Goal: Use online tool/utility

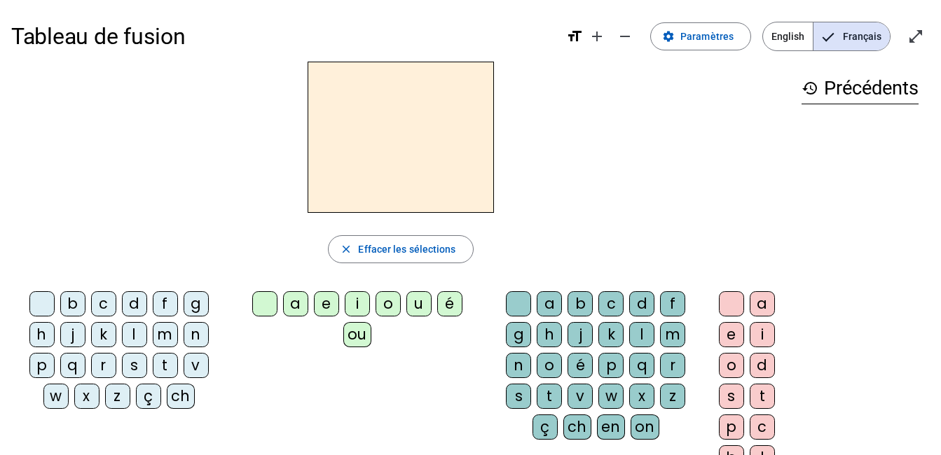
click at [132, 337] on div "l" at bounding box center [134, 334] width 25 height 25
click at [295, 309] on div "a" at bounding box center [295, 303] width 25 height 25
click at [811, 86] on mat-icon "history" at bounding box center [810, 88] width 17 height 17
click at [454, 141] on h2 "la" at bounding box center [401, 137] width 186 height 151
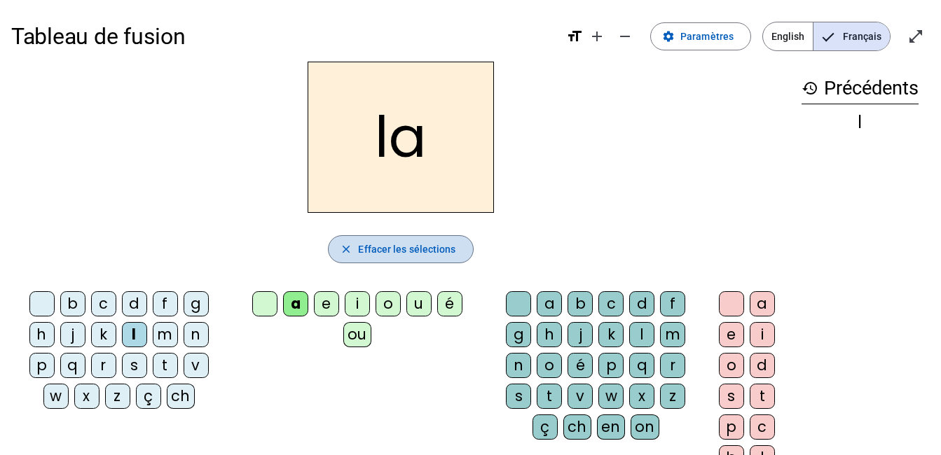
click at [408, 249] on span "Effacer les sélections" at bounding box center [406, 249] width 97 height 17
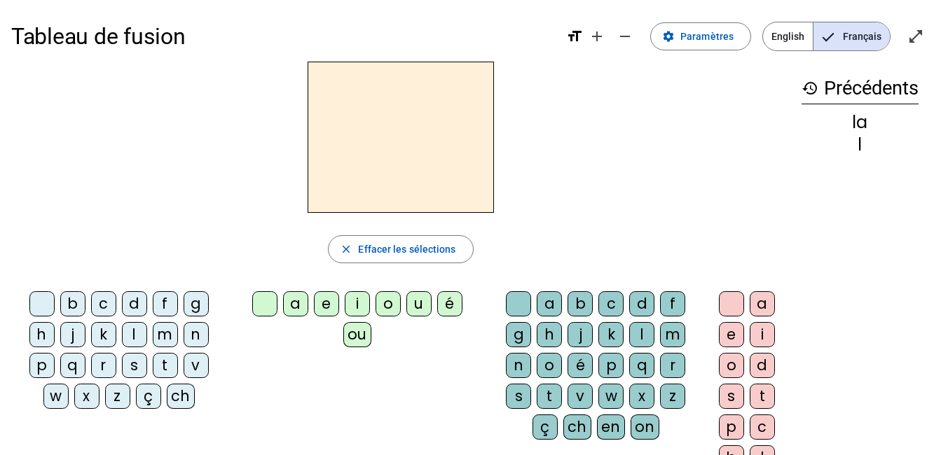
click at [130, 338] on div "l" at bounding box center [134, 334] width 25 height 25
click at [326, 301] on div "e" at bounding box center [326, 303] width 25 height 25
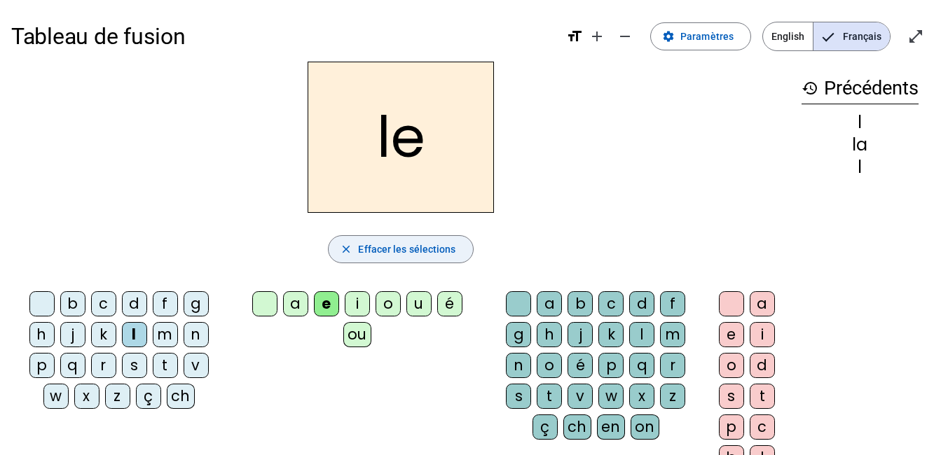
click at [413, 247] on span "Effacer les sélections" at bounding box center [406, 249] width 97 height 17
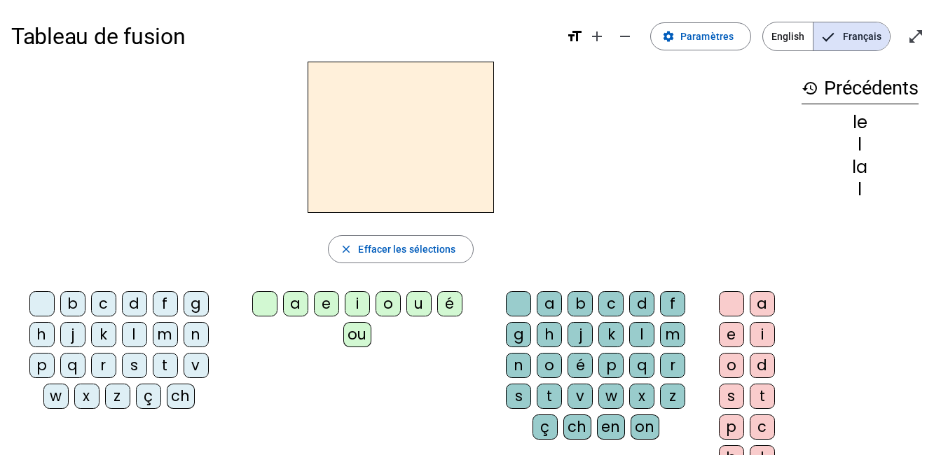
click at [133, 337] on div "l" at bounding box center [134, 334] width 25 height 25
click at [418, 305] on div "u" at bounding box center [418, 303] width 25 height 25
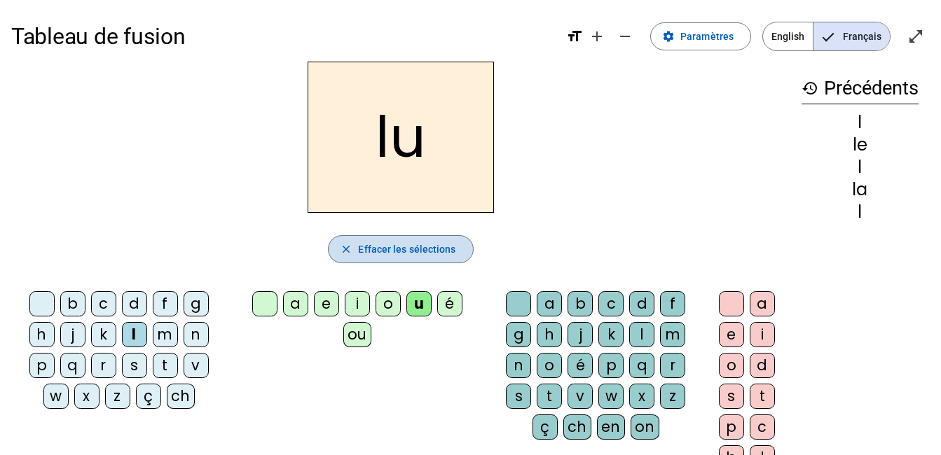
click at [393, 242] on span "Effacer les sélections" at bounding box center [406, 249] width 97 height 17
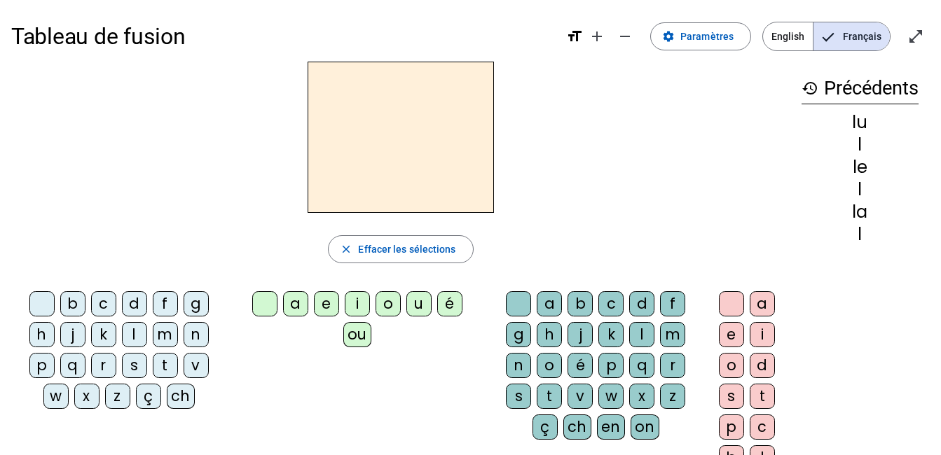
click at [163, 362] on div "t" at bounding box center [165, 365] width 25 height 25
click at [422, 299] on div "u" at bounding box center [418, 303] width 25 height 25
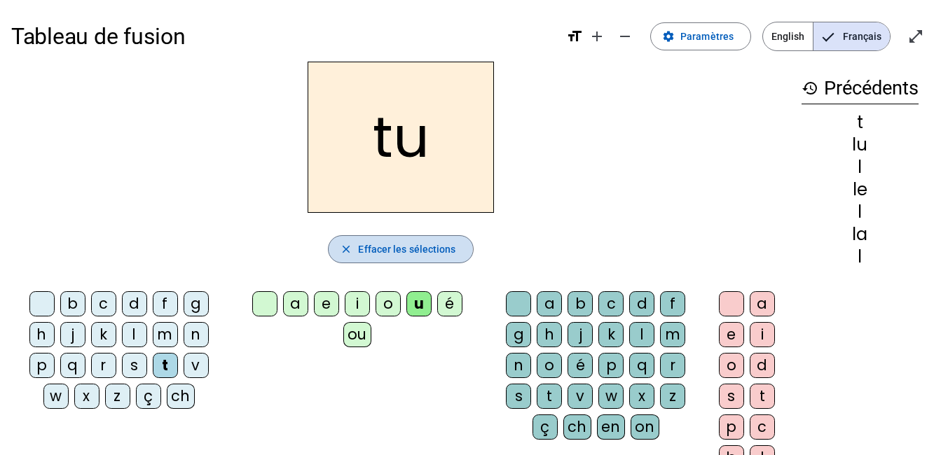
click at [353, 243] on span "button" at bounding box center [401, 250] width 144 height 34
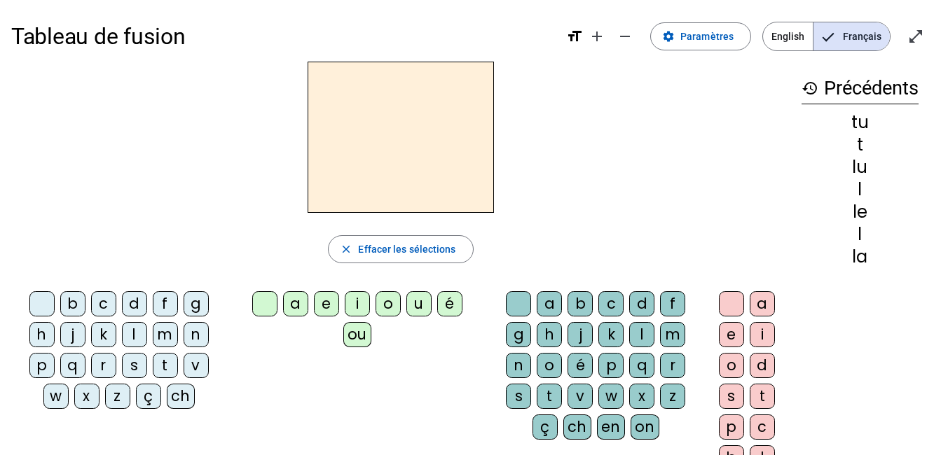
click at [162, 364] on div "t" at bounding box center [165, 365] width 25 height 25
click at [321, 301] on div "e" at bounding box center [326, 303] width 25 height 25
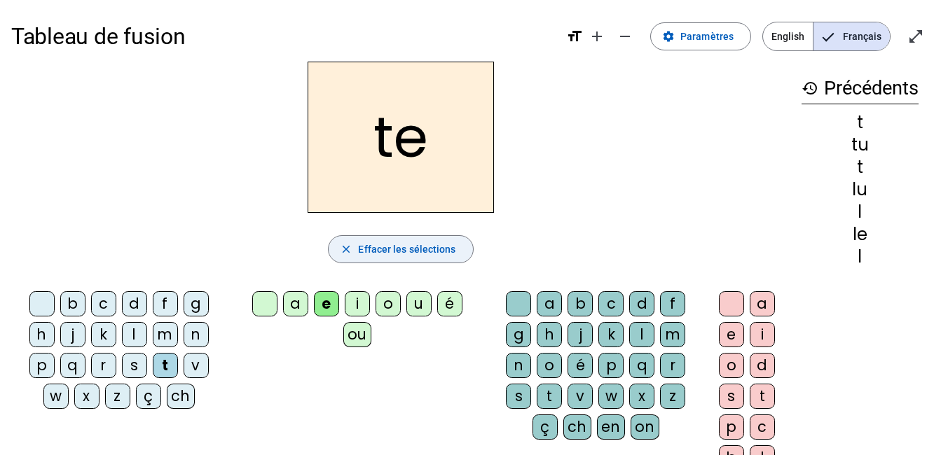
click at [392, 243] on span "Effacer les sélections" at bounding box center [406, 249] width 97 height 17
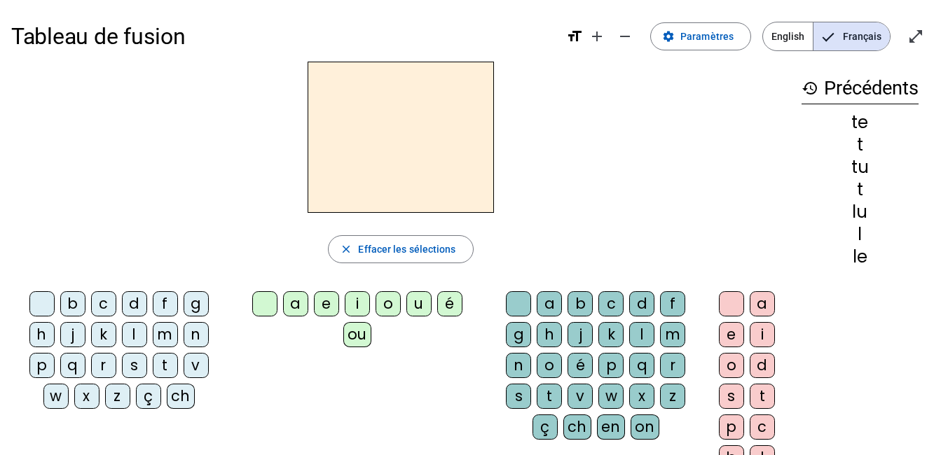
click at [162, 364] on div "t" at bounding box center [165, 365] width 25 height 25
click at [298, 300] on div "a" at bounding box center [295, 303] width 25 height 25
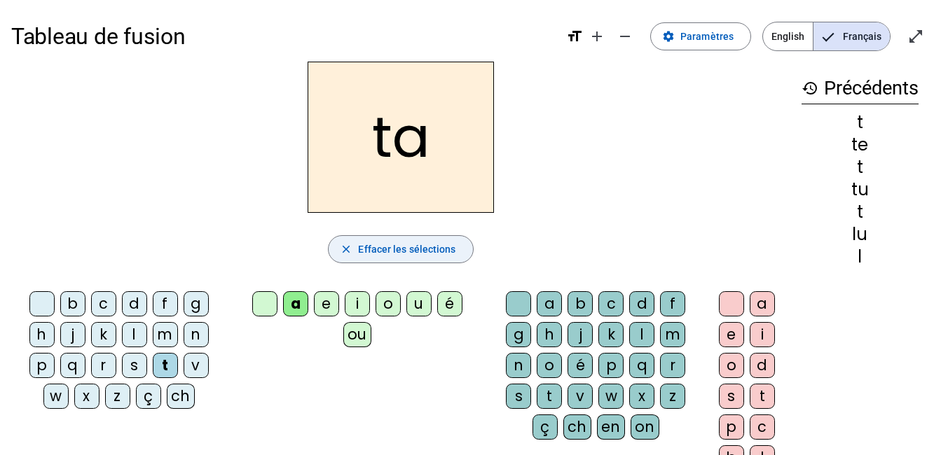
click at [373, 246] on span "Effacer les sélections" at bounding box center [406, 249] width 97 height 17
